Goal: Information Seeking & Learning: Find specific fact

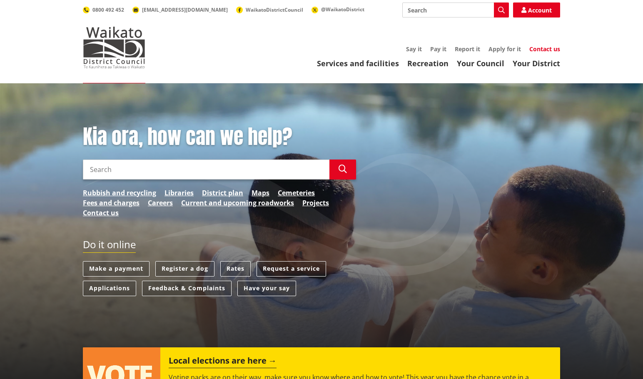
click at [544, 50] on link "Contact us" at bounding box center [544, 49] width 31 height 8
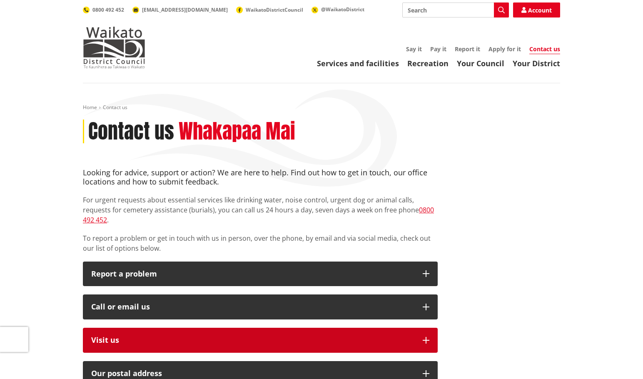
click at [134, 336] on p "Visit us" at bounding box center [252, 340] width 323 height 8
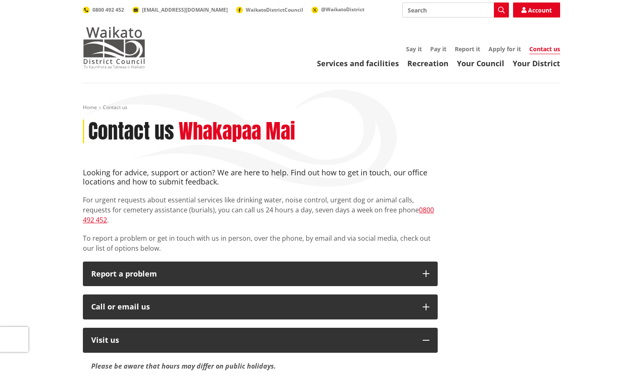
click at [132, 57] on img at bounding box center [114, 48] width 62 height 42
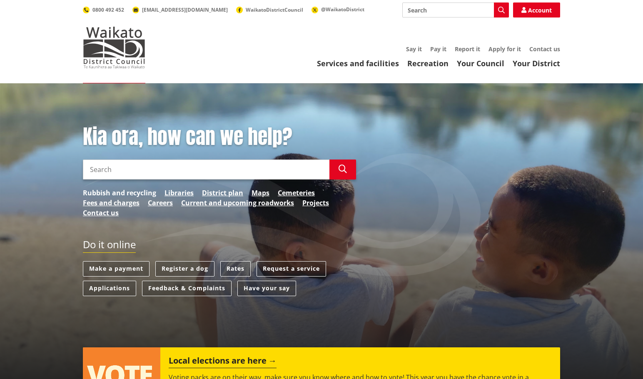
click at [137, 193] on link "Rubbish and recycling" at bounding box center [119, 193] width 73 height 10
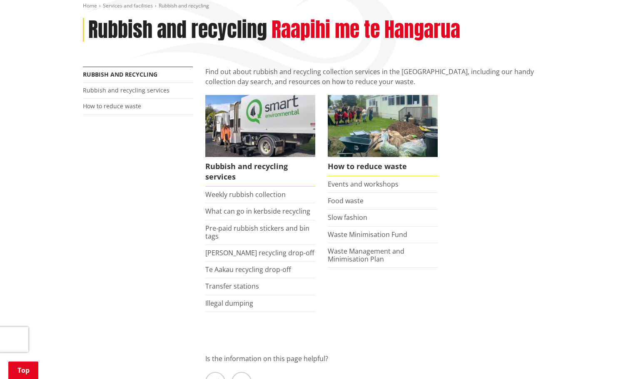
scroll to position [125, 0]
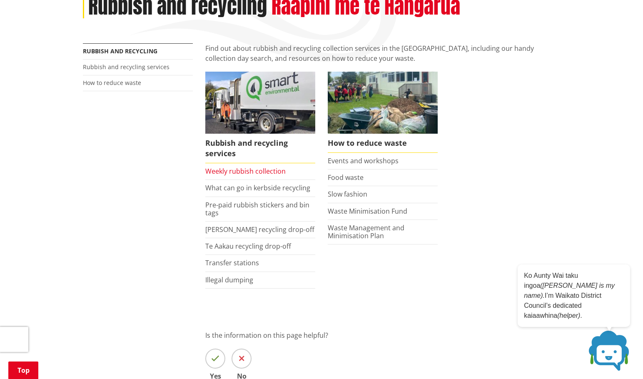
click at [245, 172] on link "Weekly rubbish collection" at bounding box center [245, 170] width 80 height 9
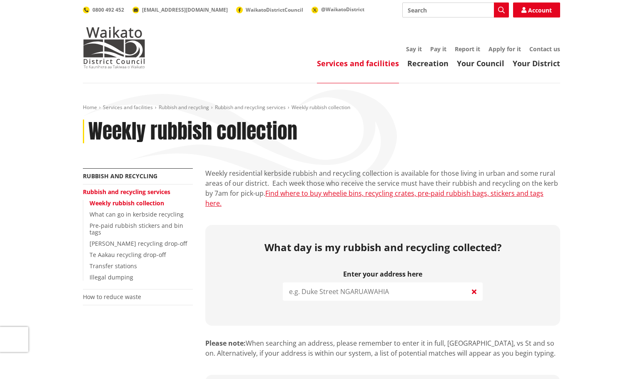
scroll to position [125, 0]
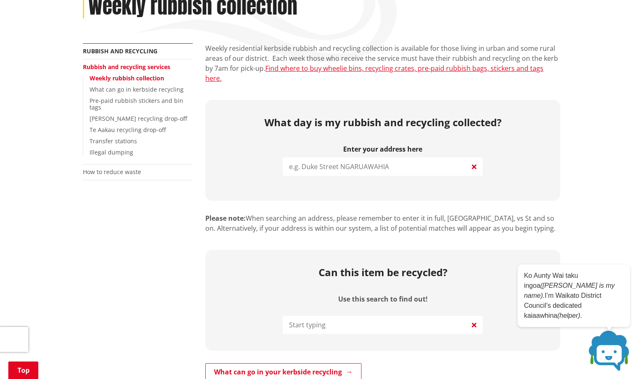
click at [340, 159] on input "search" at bounding box center [383, 166] width 200 height 18
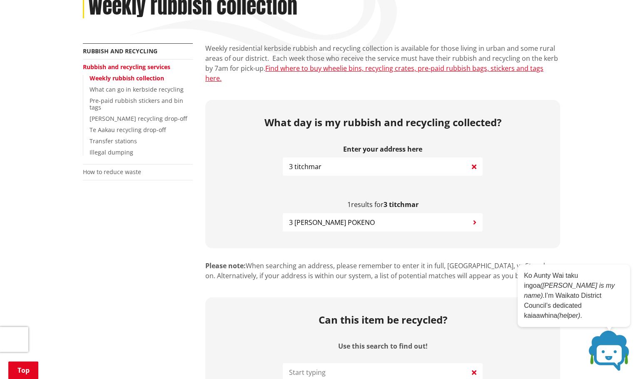
type input "3 titchmar"
click at [324, 218] on button "3 Titchmarsh Lane POKENO" at bounding box center [383, 222] width 200 height 18
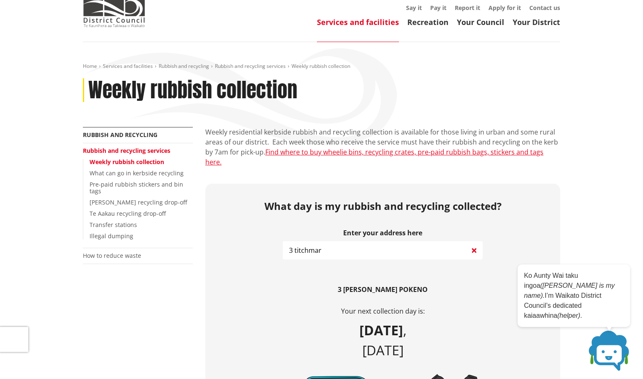
scroll to position [0, 0]
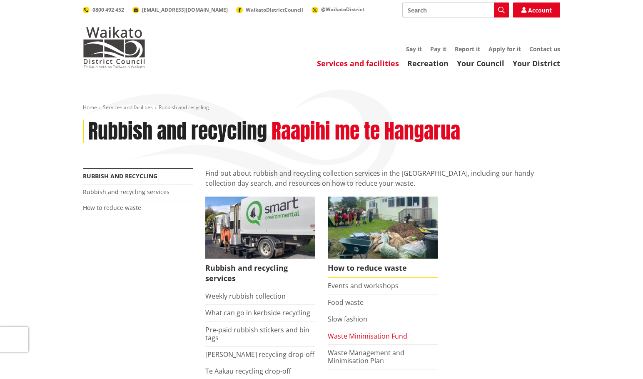
scroll to position [125, 0]
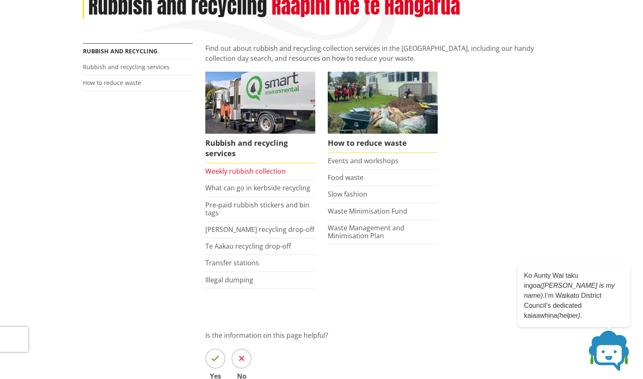
click at [257, 174] on link "Weekly rubbish collection" at bounding box center [245, 170] width 80 height 9
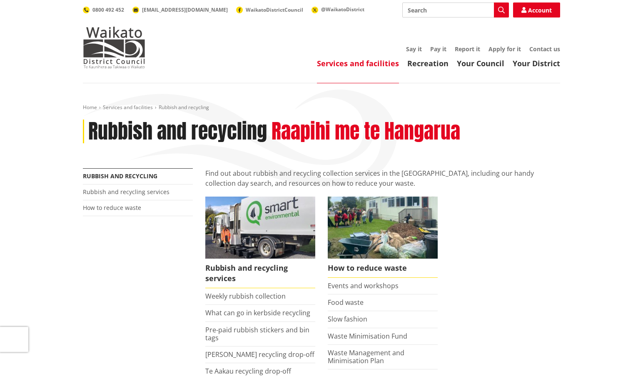
scroll to position [125, 0]
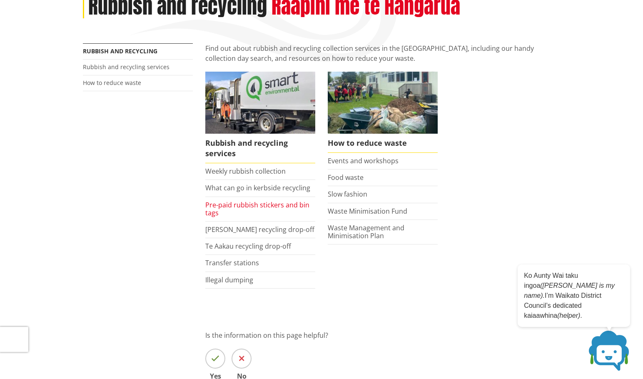
click at [283, 208] on link "Pre-paid rubbish stickers and bin tags" at bounding box center [257, 208] width 104 height 17
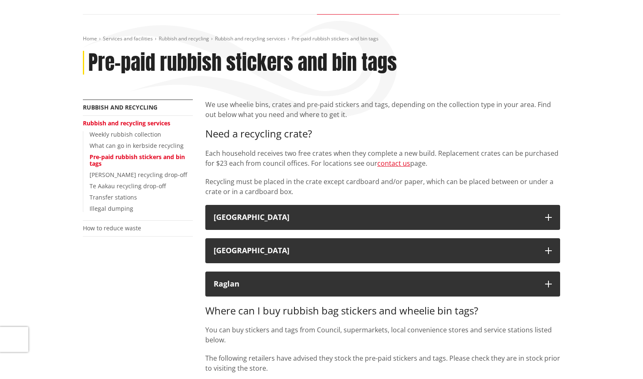
scroll to position [83, 0]
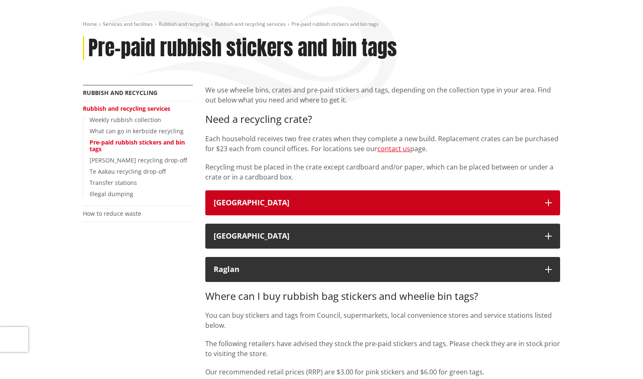
click at [368, 209] on button "[GEOGRAPHIC_DATA]" at bounding box center [382, 202] width 355 height 25
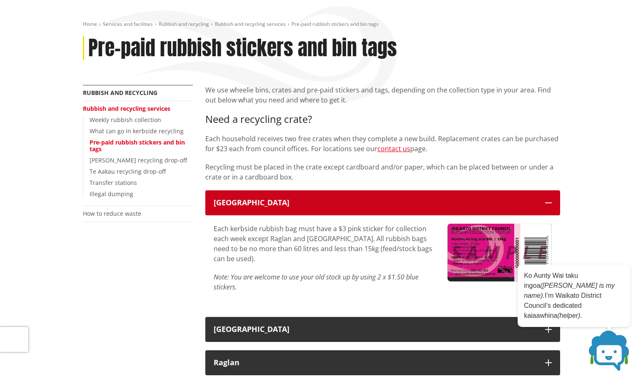
click at [368, 209] on button "[GEOGRAPHIC_DATA]" at bounding box center [382, 202] width 355 height 25
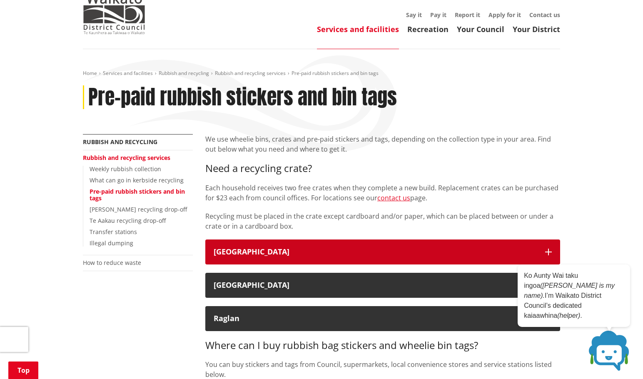
scroll to position [0, 0]
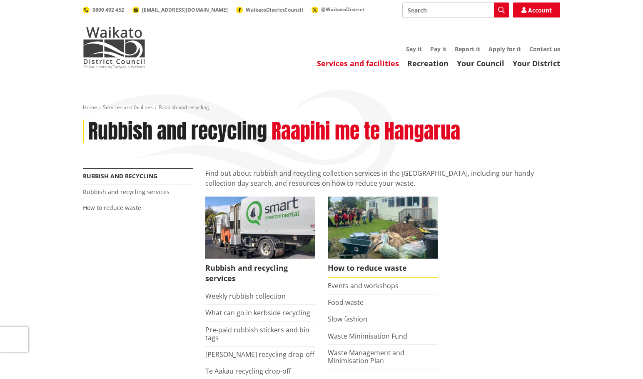
scroll to position [125, 0]
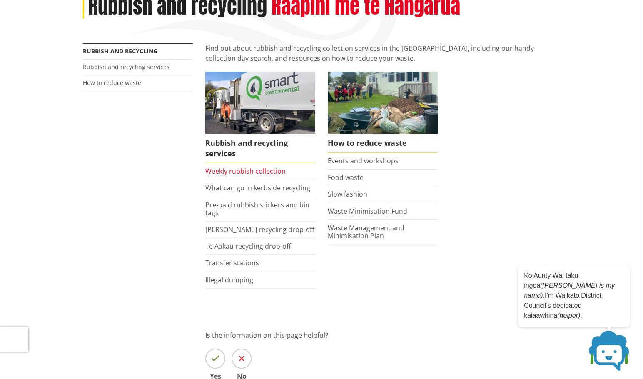
click at [250, 171] on link "Weekly rubbish collection" at bounding box center [245, 170] width 80 height 9
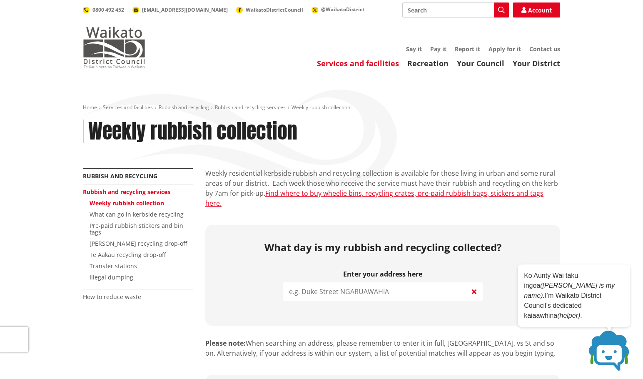
click at [125, 50] on img at bounding box center [114, 48] width 62 height 42
